Goal: Information Seeking & Learning: Learn about a topic

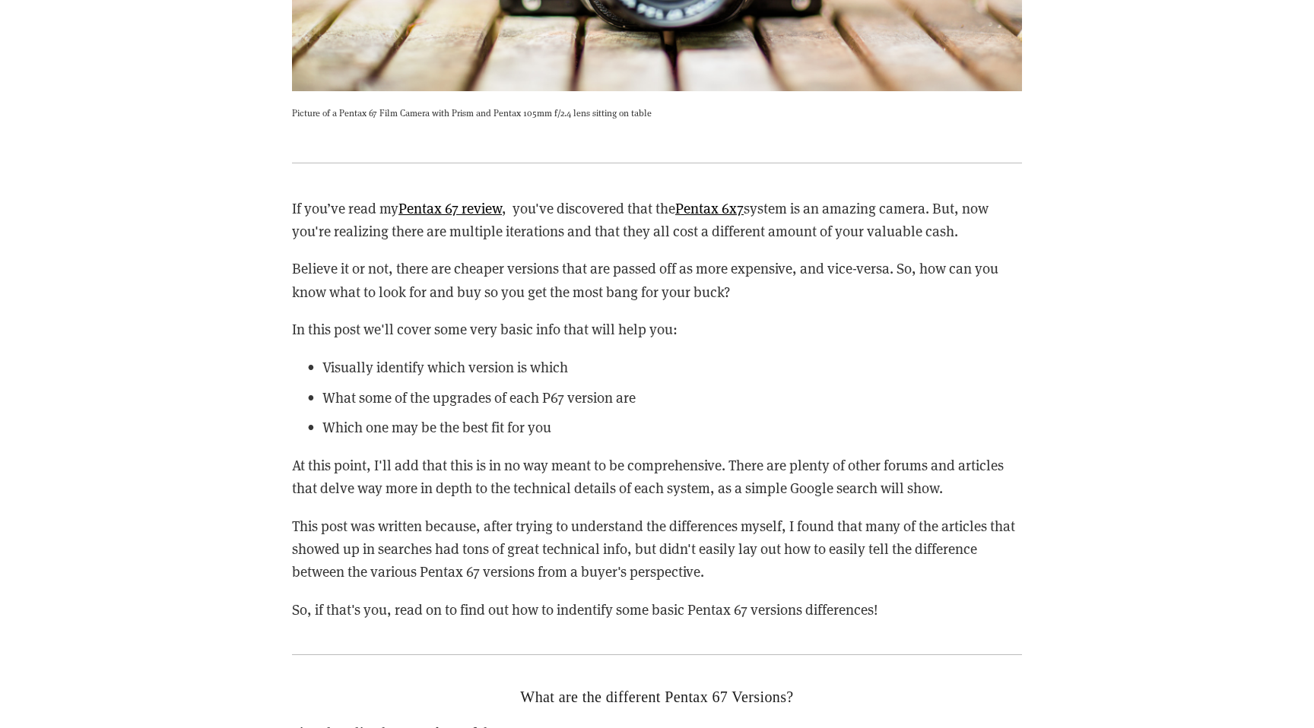
scroll to position [2456, 0]
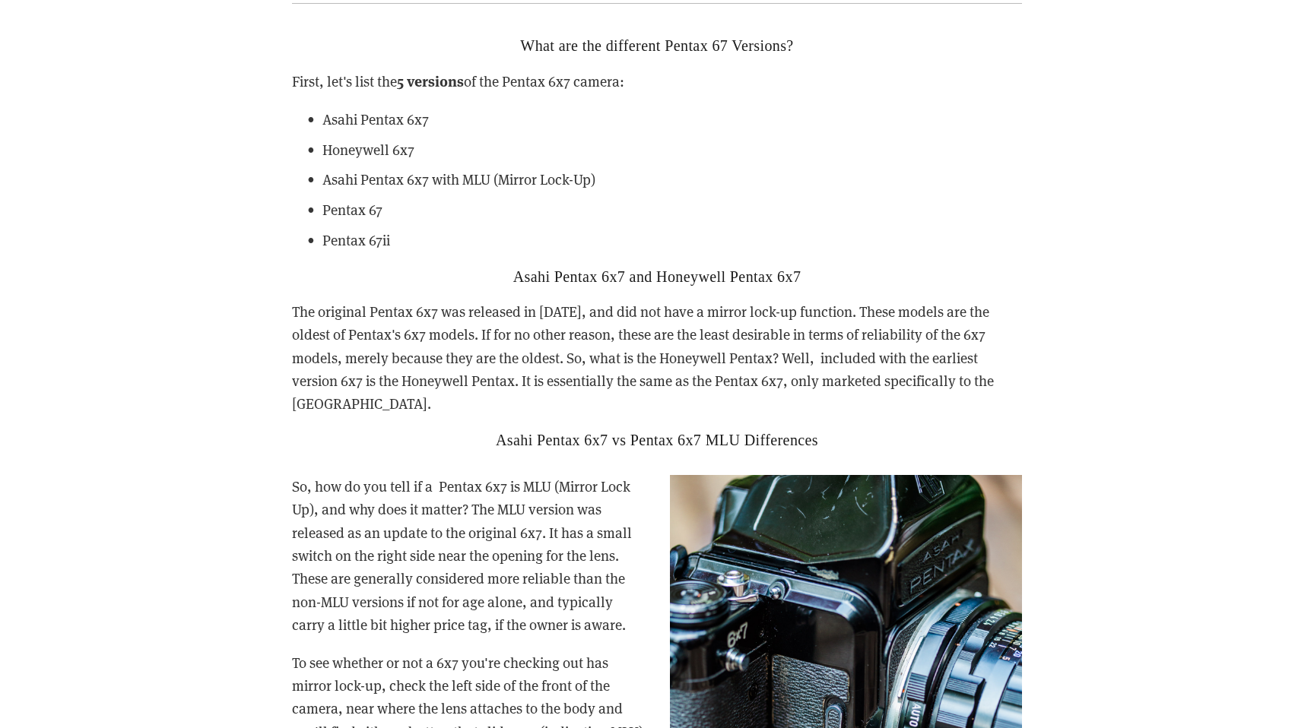
click at [451, 119] on p "Asahi Pentax 6x7" at bounding box center [671, 119] width 699 height 23
click at [434, 86] on strong "5 versions" at bounding box center [430, 80] width 67 height 21
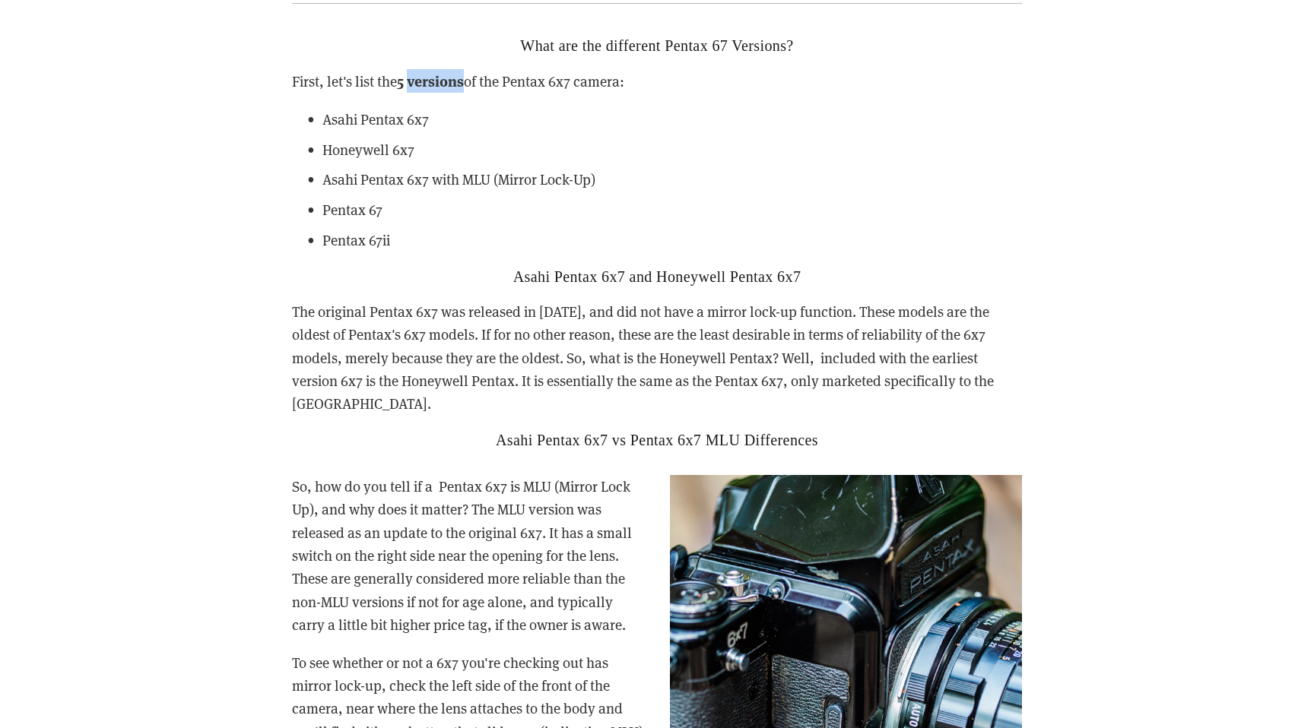
click at [434, 86] on strong "5 versions" at bounding box center [430, 80] width 67 height 21
click at [350, 186] on p "Asahi Pentax 6x7 with MLU (Mirror Lock-Up)" at bounding box center [671, 179] width 699 height 23
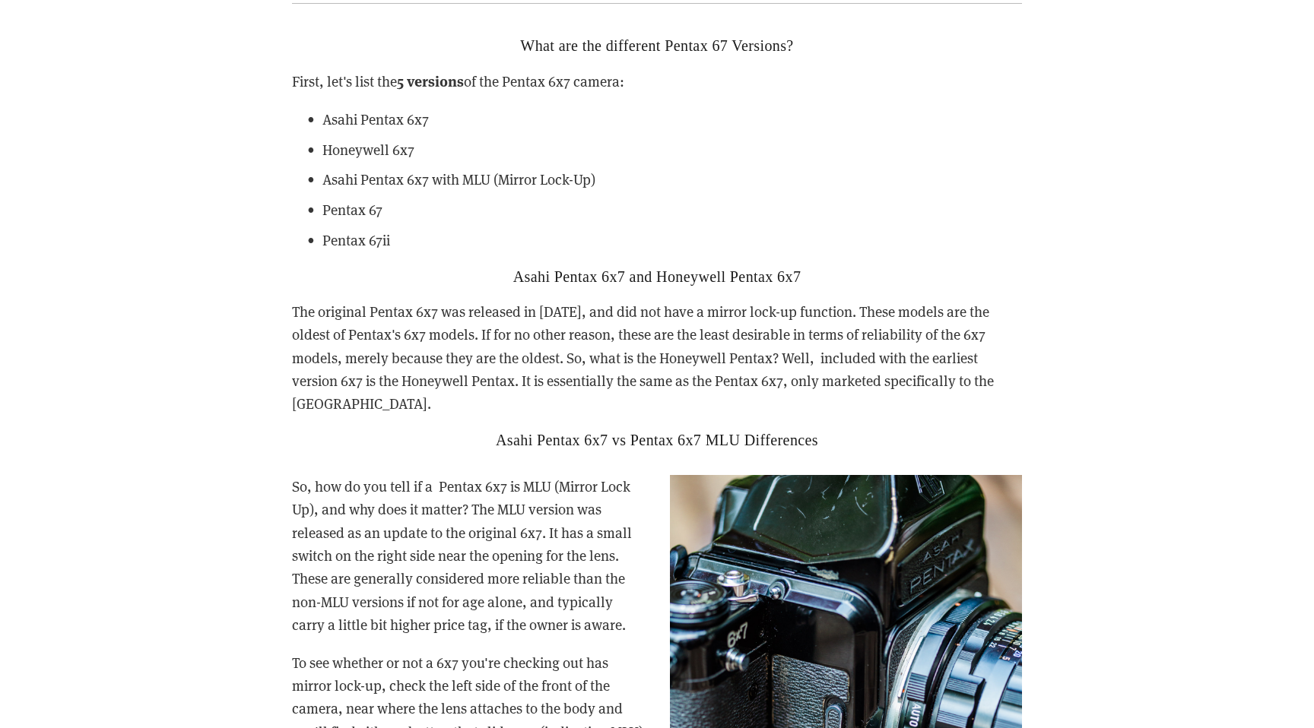
click at [350, 186] on p "Asahi Pentax 6x7 with MLU (Mirror Lock-Up)" at bounding box center [671, 179] width 699 height 23
click at [339, 197] on ul "Asahi Pentax 6x7 Honeywell 6x7 Asahi Pentax 6x7 with MLU (Mirror Lock-Up) Penta…" at bounding box center [657, 180] width 730 height 144
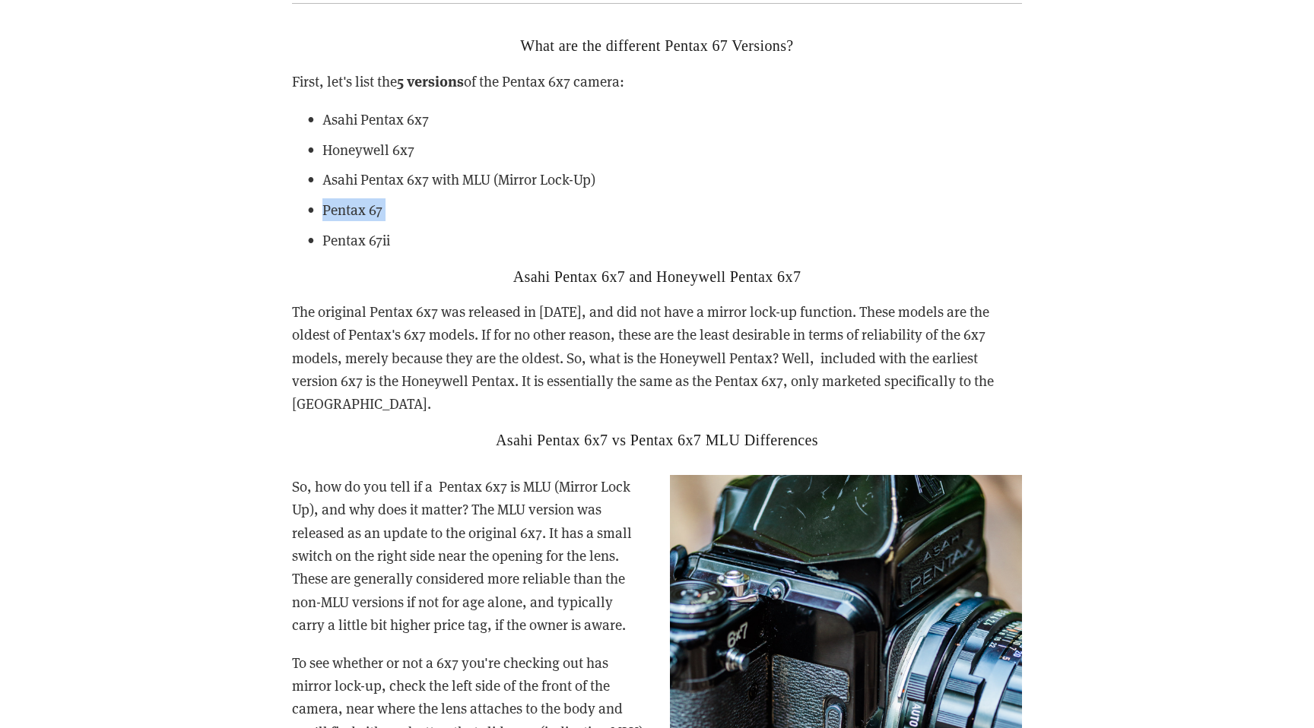
click at [343, 229] on p "Pentax 67ii" at bounding box center [671, 240] width 699 height 23
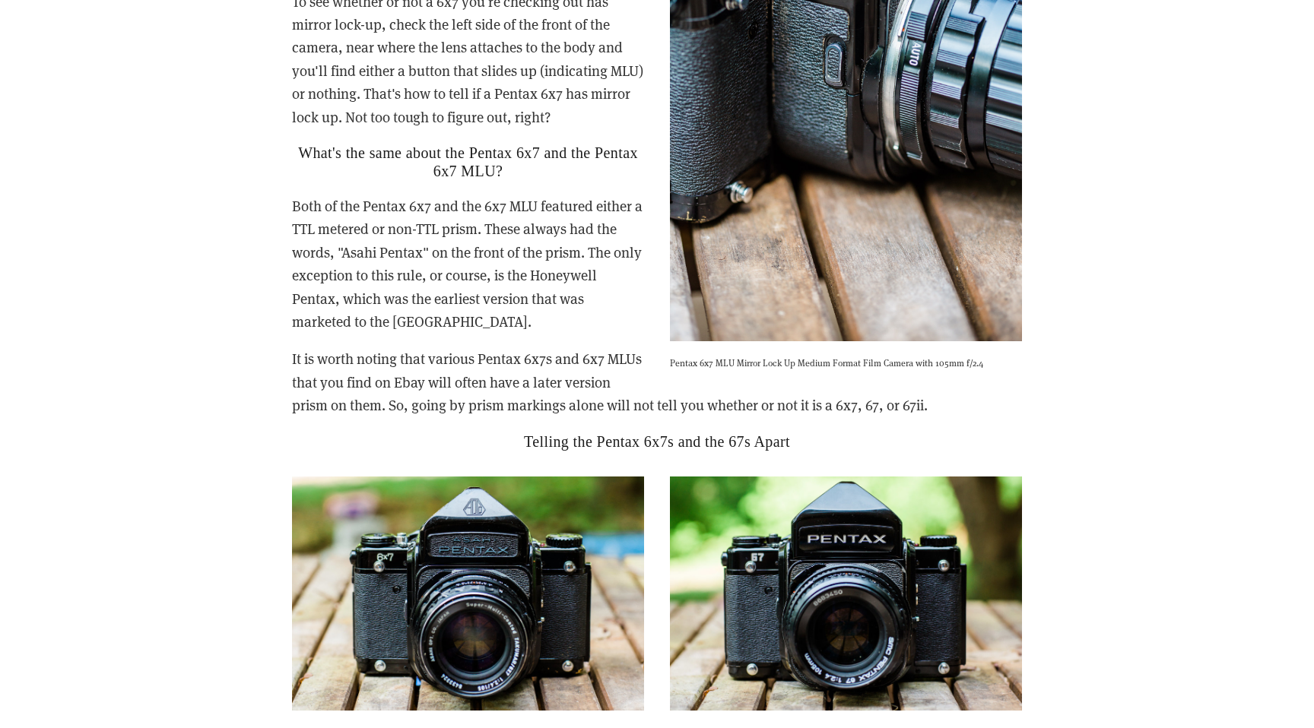
scroll to position [3260, 0]
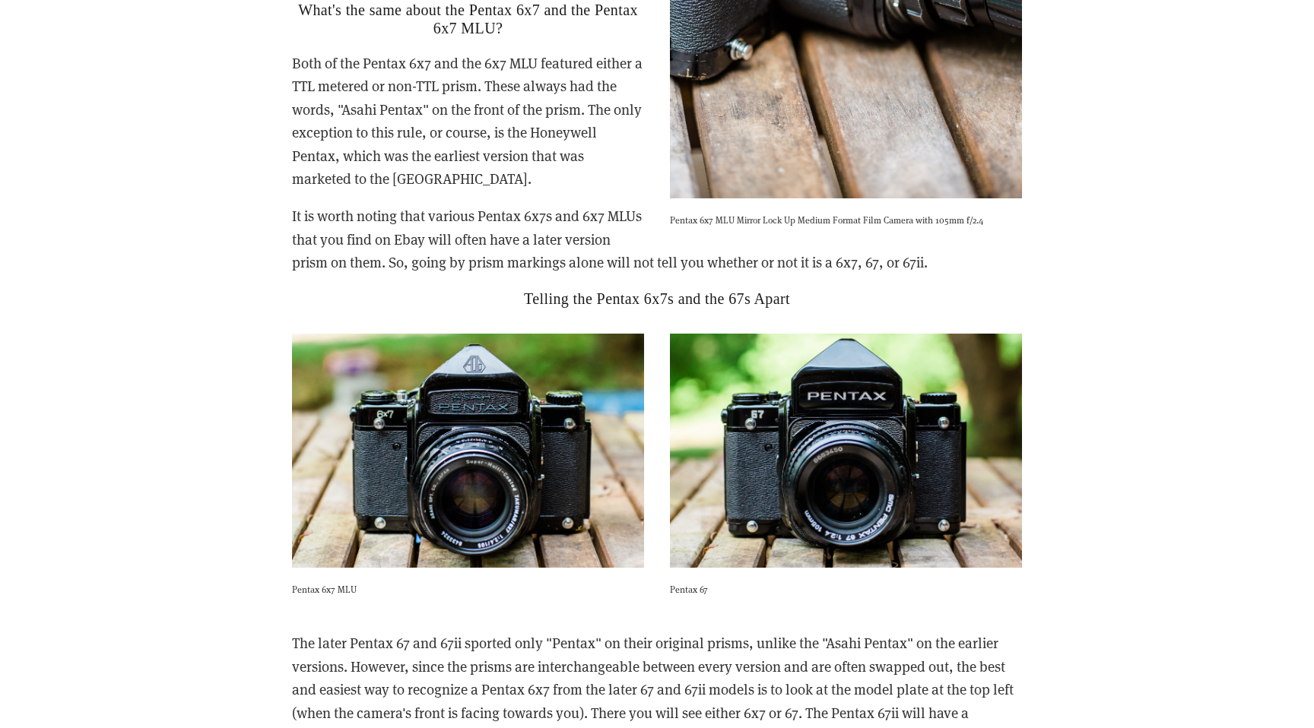
click at [615, 290] on h2 "Telling the Pentax 6x7s and the 67s Apart" at bounding box center [657, 299] width 730 height 18
click at [630, 241] on p "It is worth noting that various Pentax 6x7s and 6x7 MLUs that you find on Ebay …" at bounding box center [657, 239] width 730 height 69
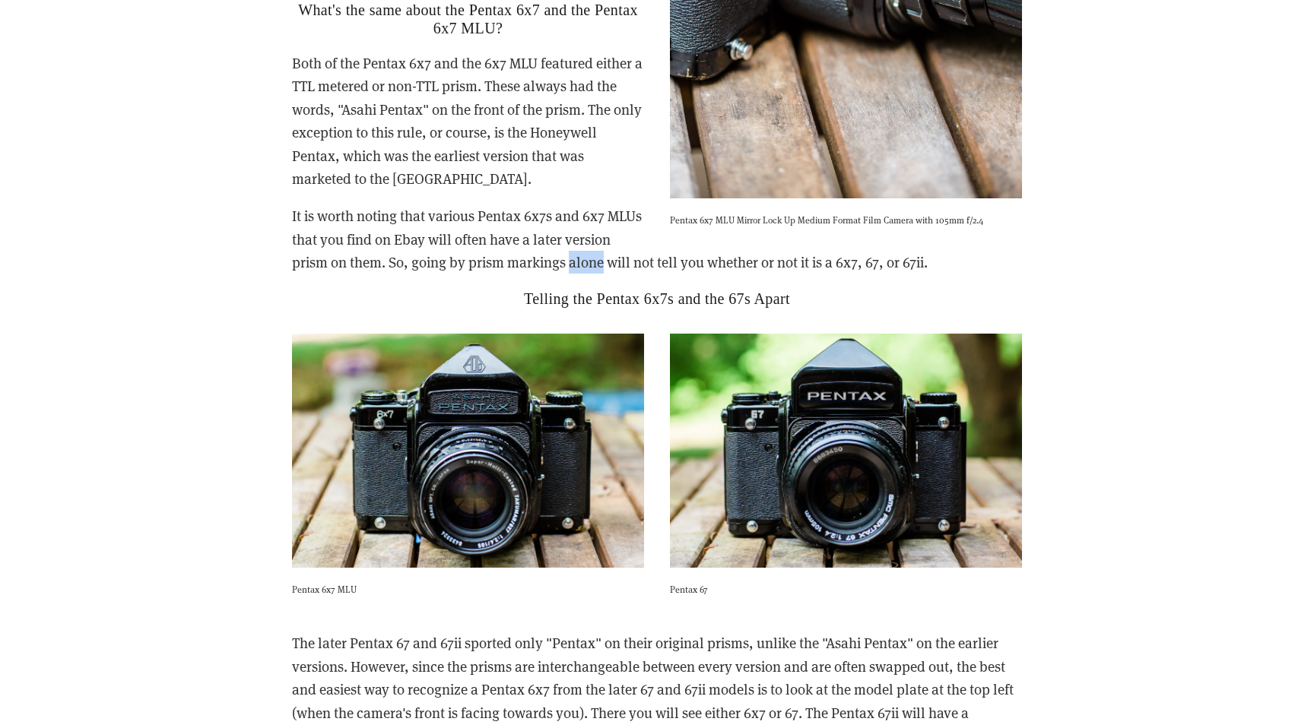
click at [630, 241] on p "It is worth noting that various Pentax 6x7s and 6x7 MLUs that you find on Ebay …" at bounding box center [657, 239] width 730 height 69
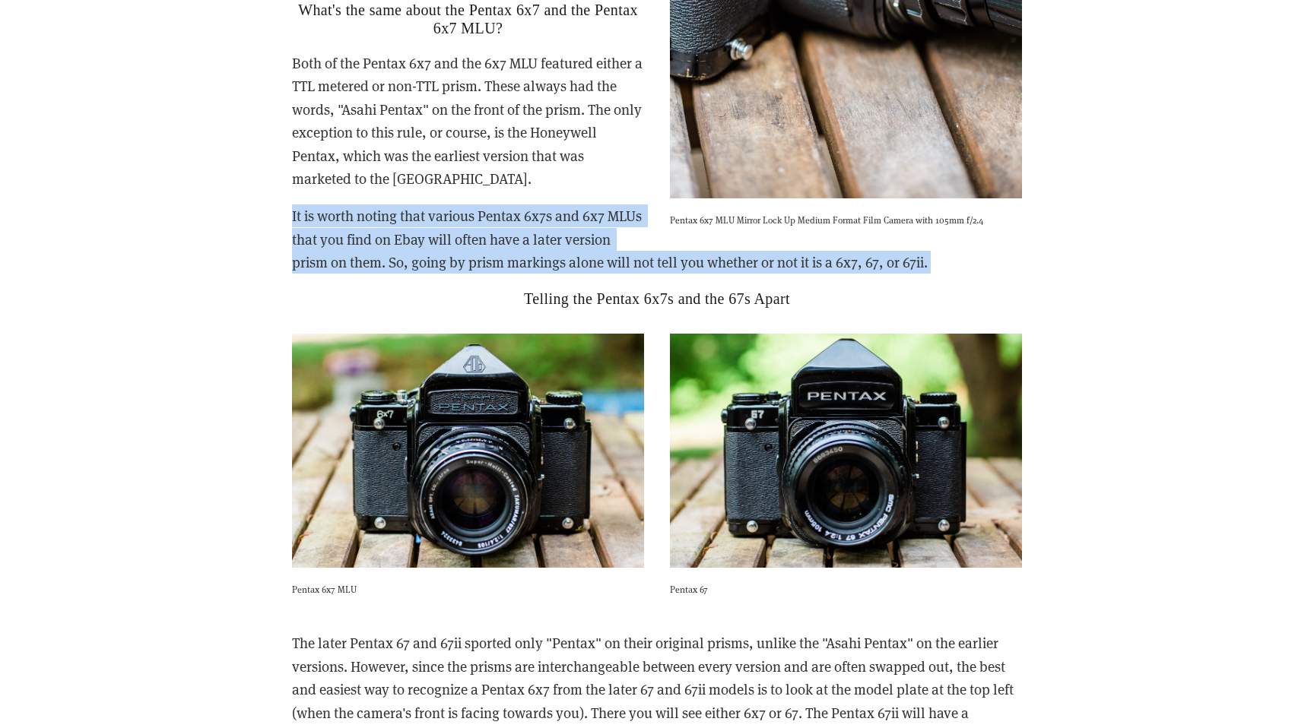
click at [562, 128] on p "Both of the Pentax 6x7 and the 6x7 MLU featured either a TTL metered or non-TTL…" at bounding box center [657, 121] width 730 height 138
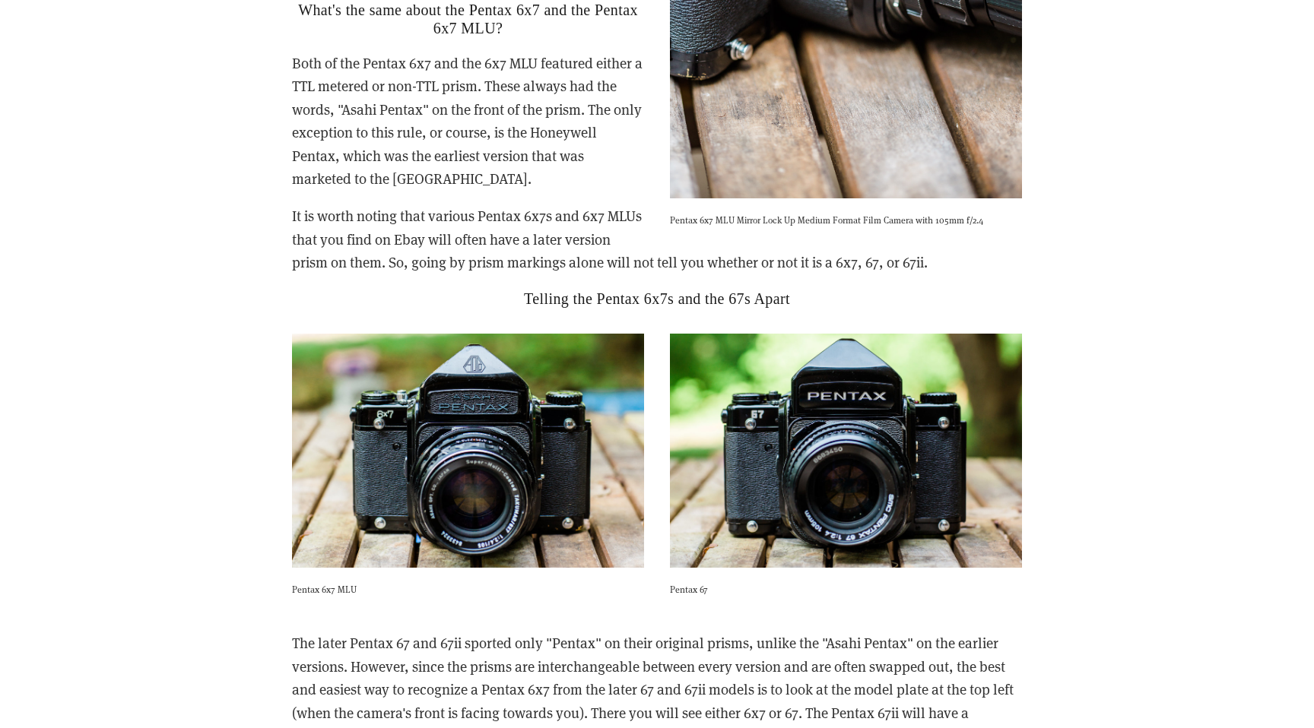
click at [562, 128] on p "Both of the Pentax 6x7 and the 6x7 MLU featured either a TTL metered or non-TTL…" at bounding box center [657, 121] width 730 height 138
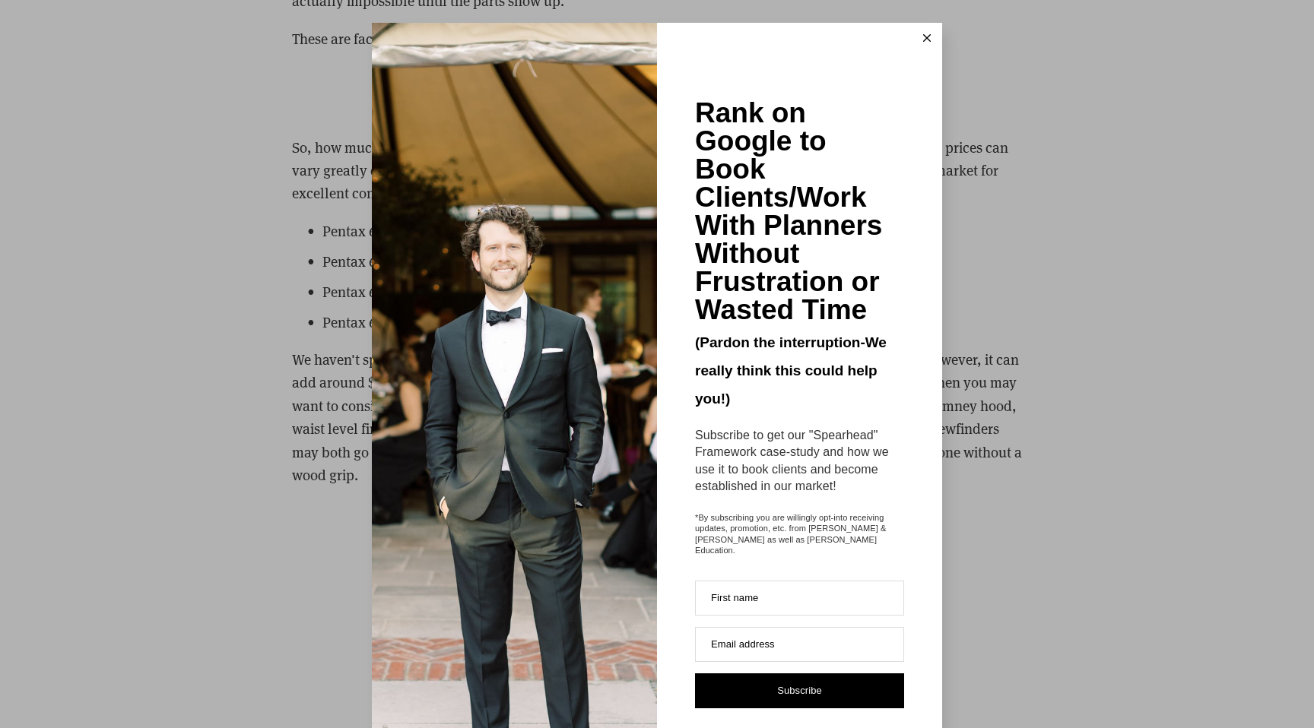
scroll to position [5694, 0]
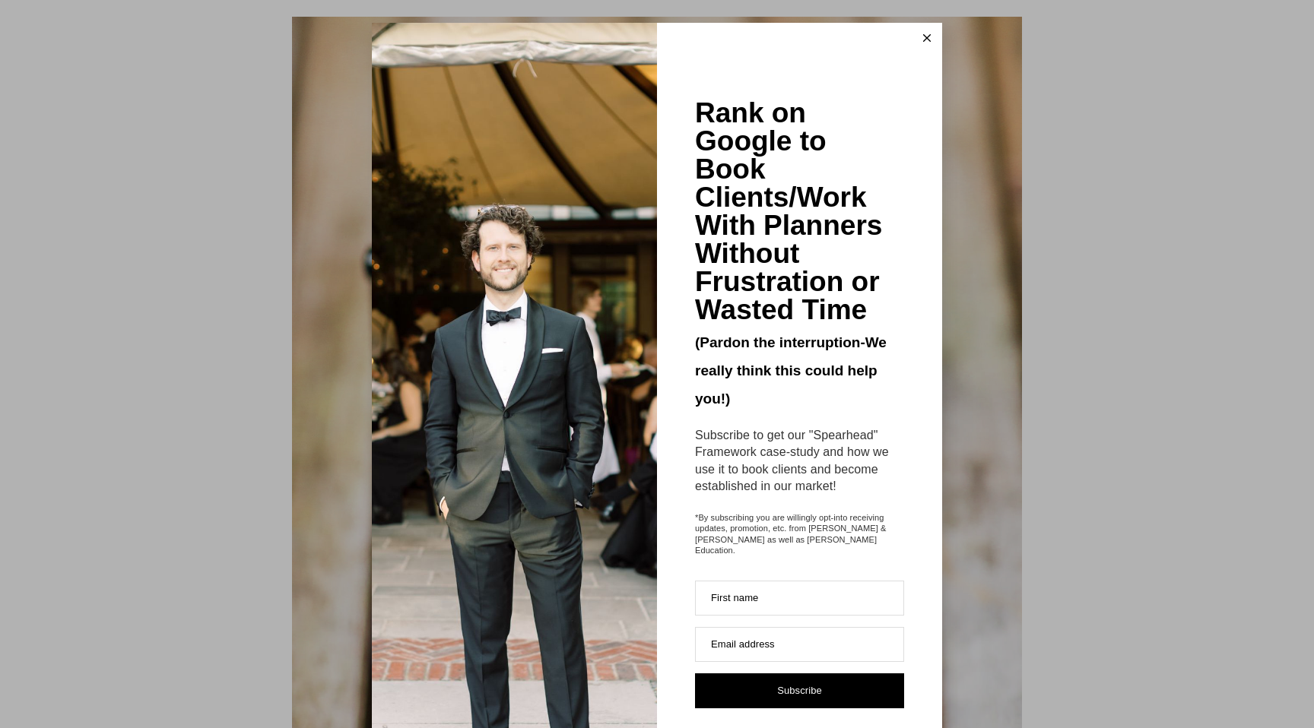
click at [197, 233] on div "Rank on Google to Book Clients/Work With Planners Without Frustration or Wasted…" at bounding box center [657, 364] width 1314 height 728
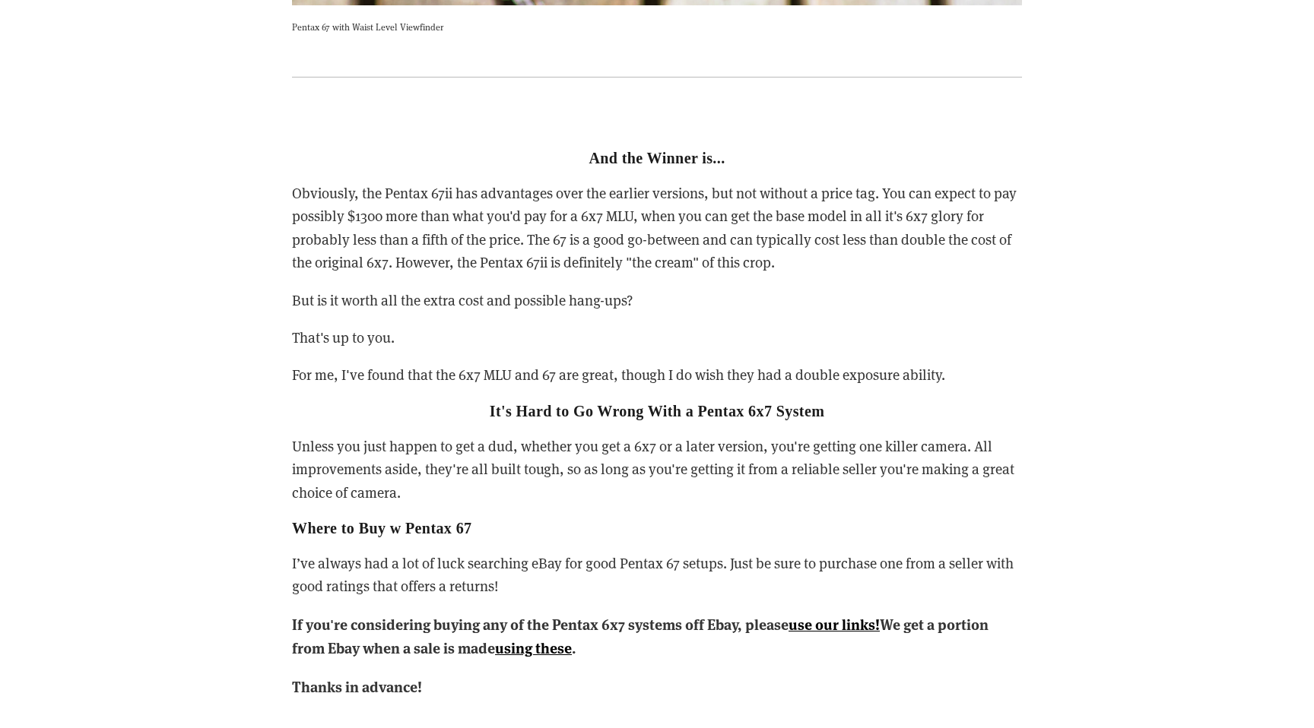
scroll to position [6660, 0]
